Goal: Task Accomplishment & Management: Manage account settings

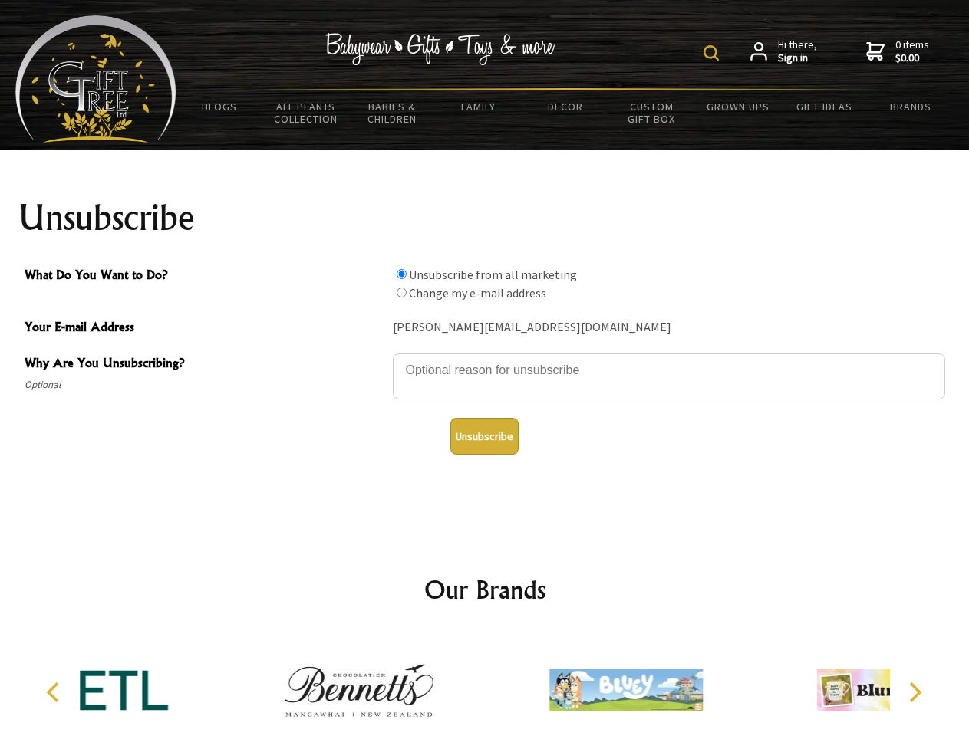
click at [713, 53] on img at bounding box center [710, 52] width 15 height 15
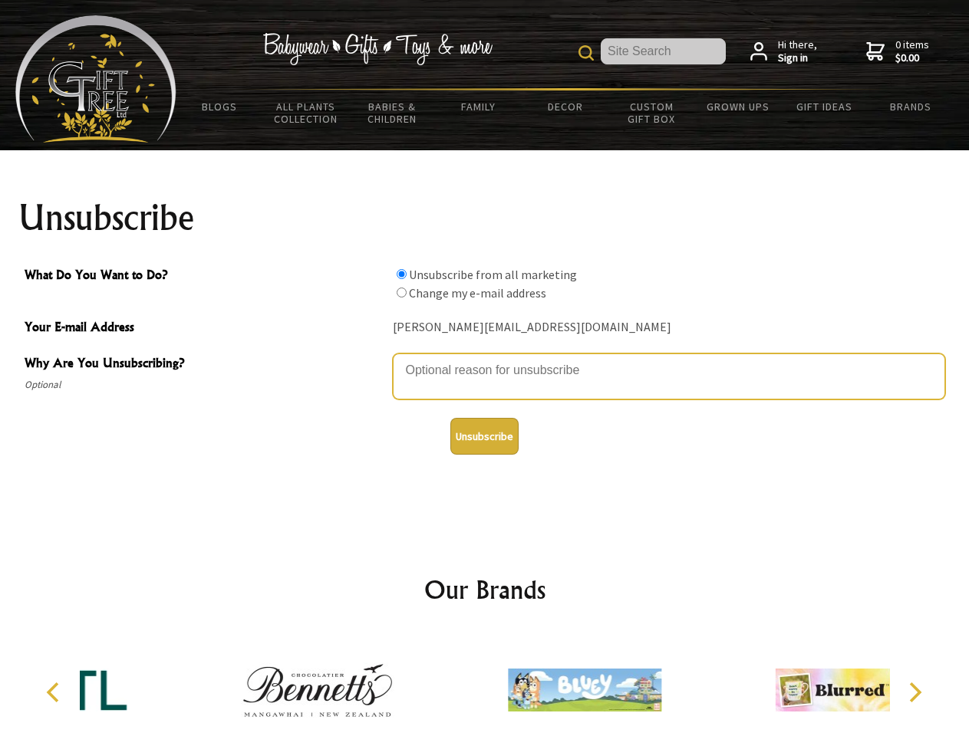
click at [485, 359] on textarea "Why Are You Unsubscribing?" at bounding box center [669, 377] width 552 height 46
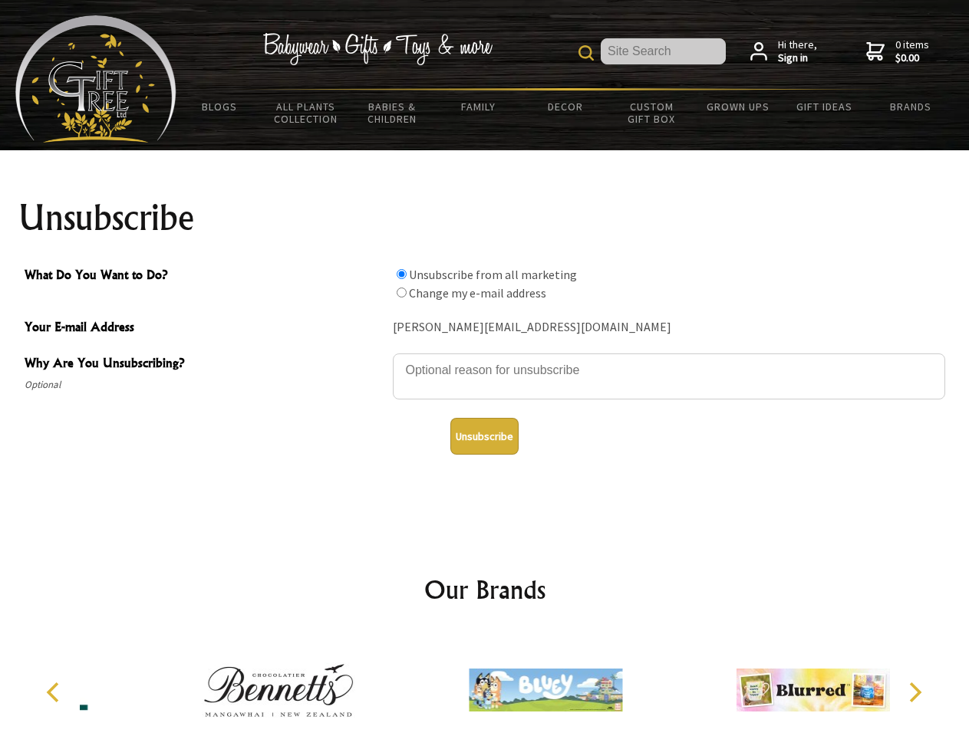
click at [401, 274] on input "What Do You Want to Do?" at bounding box center [401, 274] width 10 height 10
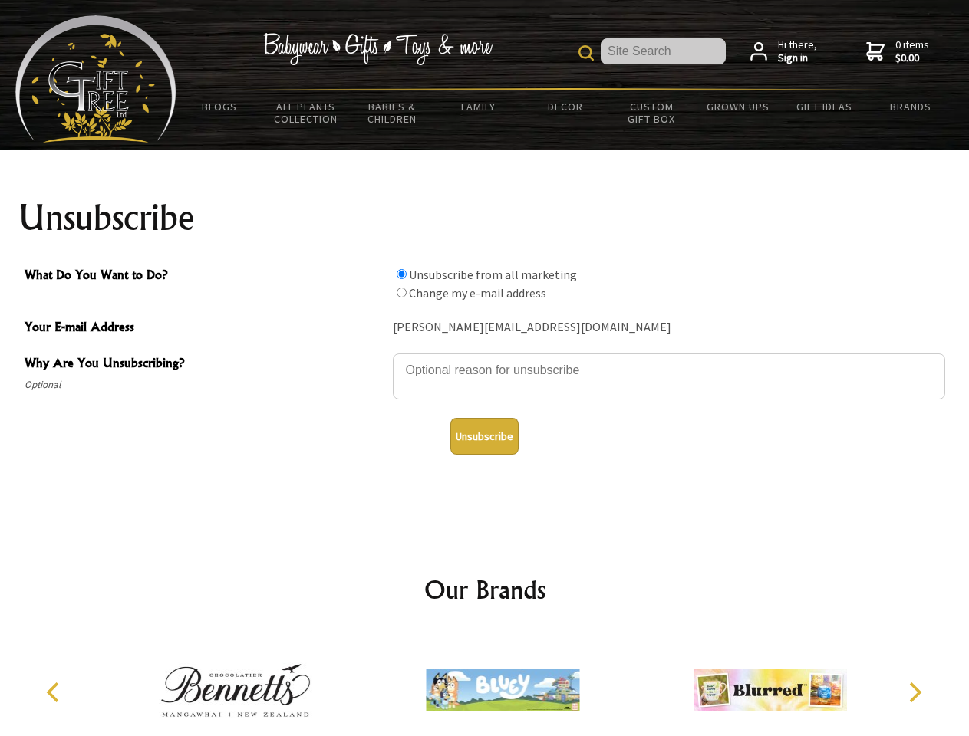
click at [401, 292] on input "What Do You Want to Do?" at bounding box center [401, 293] width 10 height 10
radio input "true"
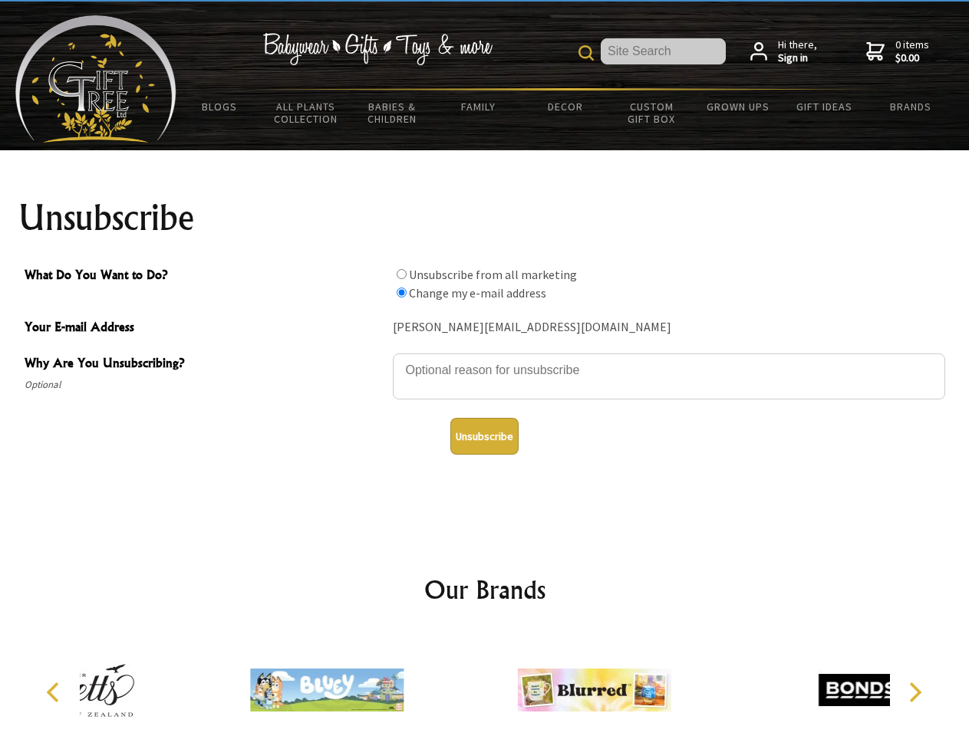
click at [484, 436] on button "Unsubscribe" at bounding box center [484, 436] width 68 height 37
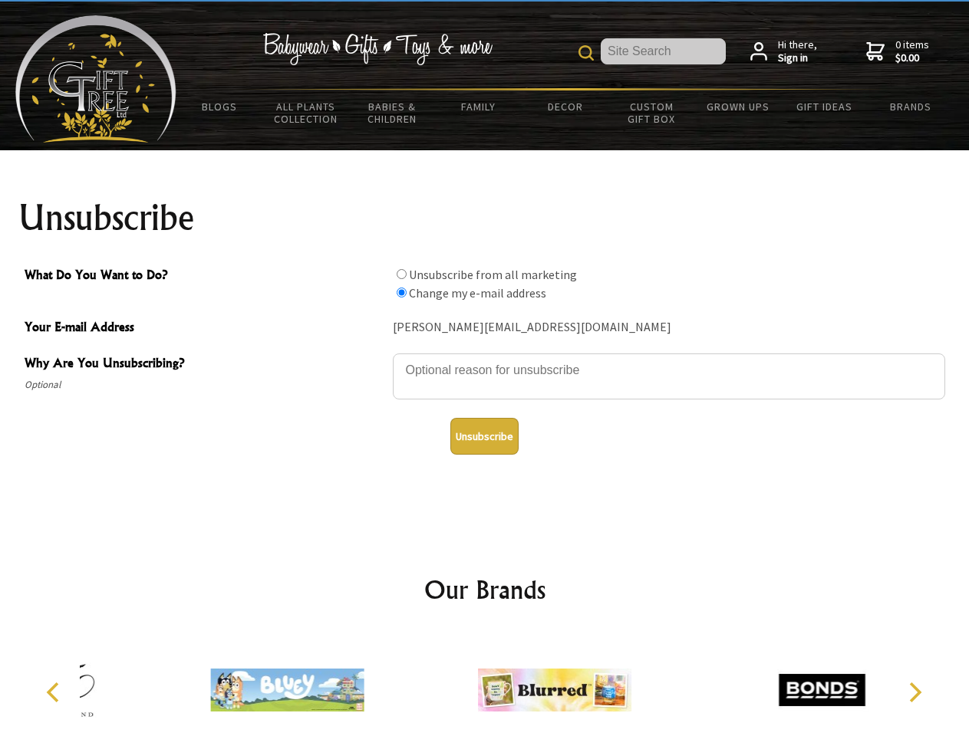
click at [485, 684] on img at bounding box center [554, 690] width 153 height 115
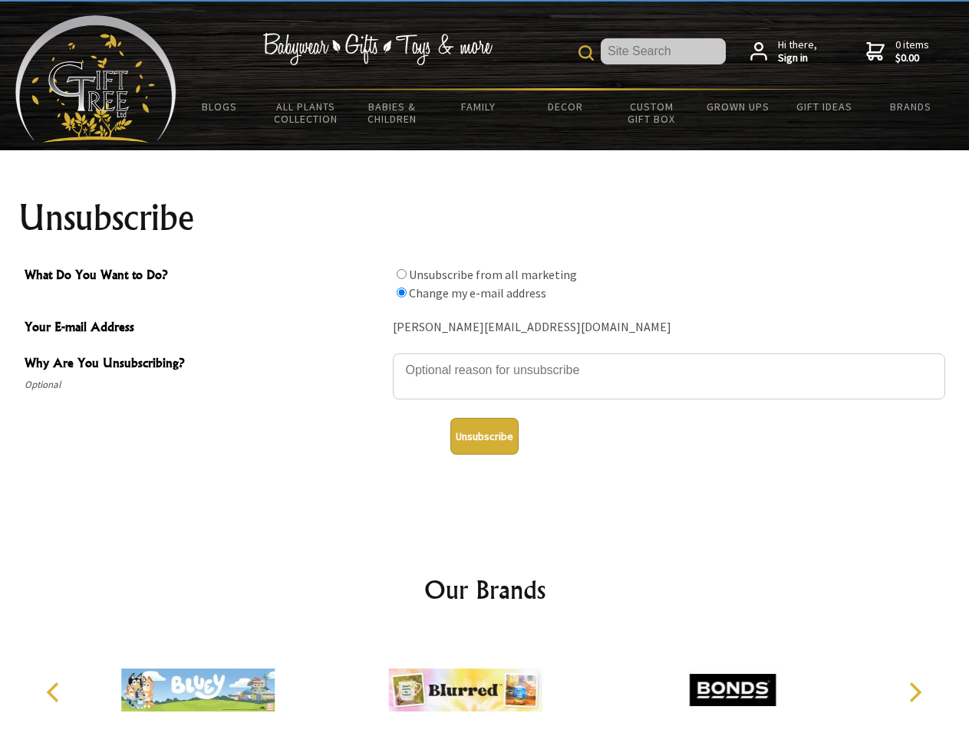
click at [55, 693] on icon "Previous" at bounding box center [54, 693] width 20 height 20
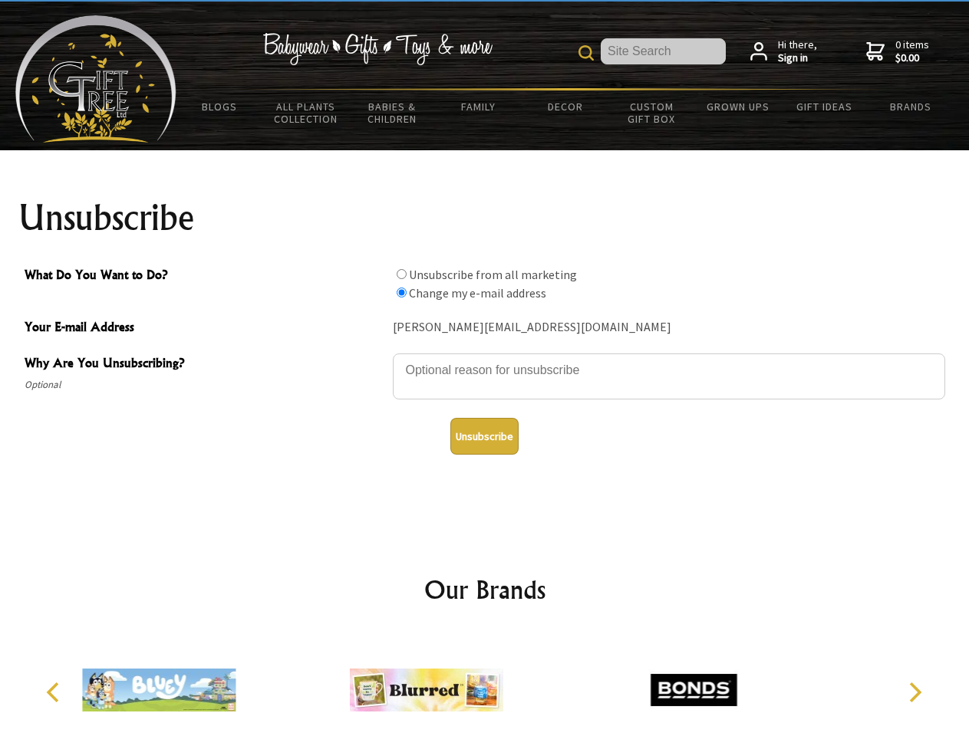
click at [914, 693] on icon "Next" at bounding box center [913, 693] width 20 height 20
